Goal: Find specific page/section: Find specific page/section

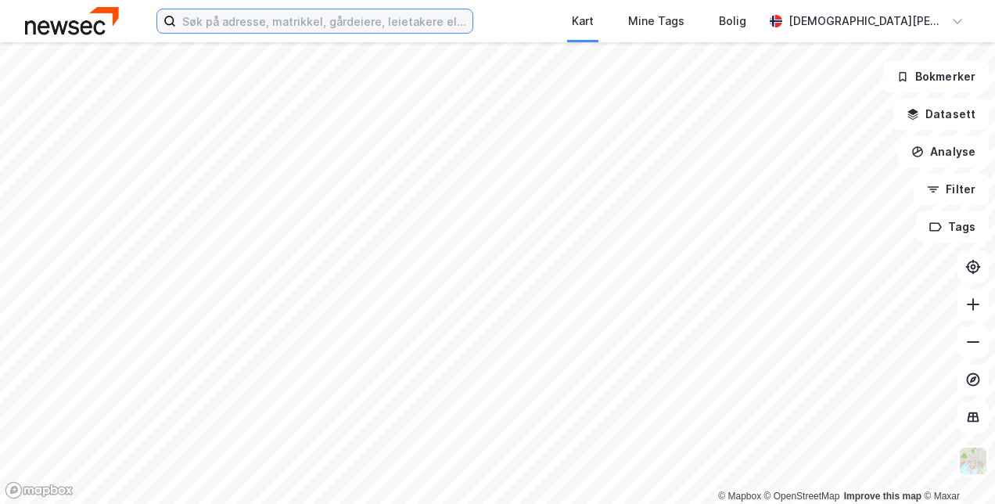
click at [266, 23] on input at bounding box center [324, 20] width 296 height 23
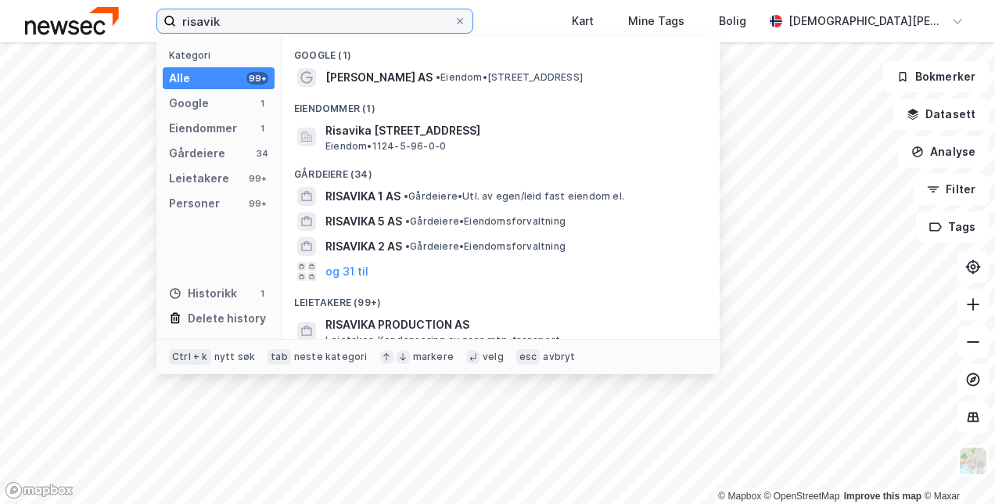
type input "risavik"
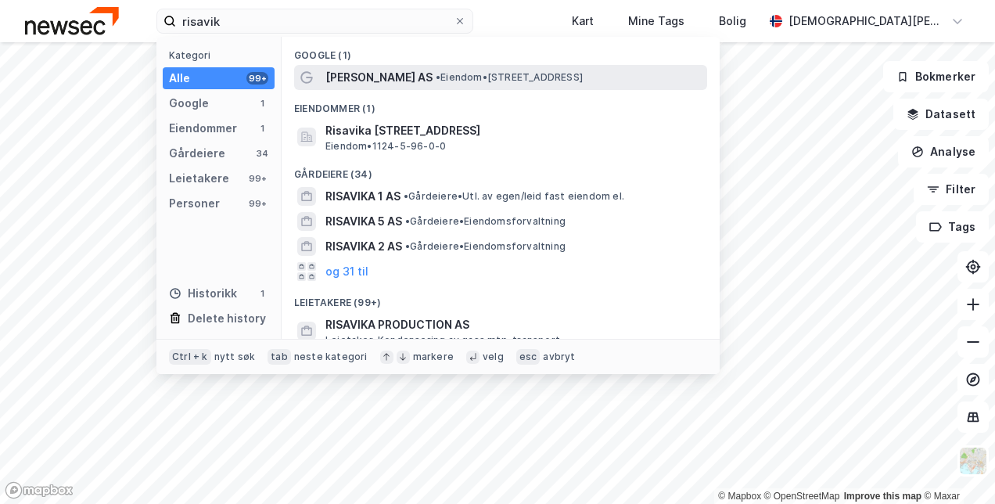
click at [342, 77] on span "[PERSON_NAME] AS" at bounding box center [378, 77] width 107 height 19
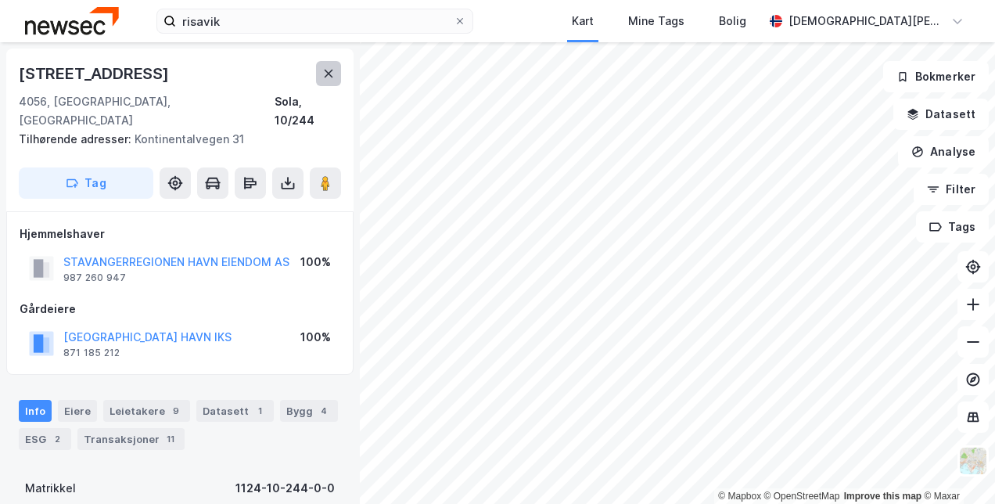
click at [330, 73] on icon at bounding box center [328, 73] width 13 height 13
